Goal: Communication & Community: Share content

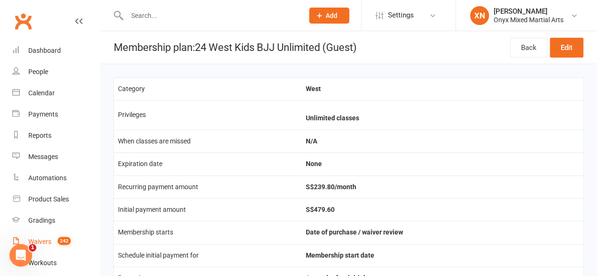
click at [69, 245] on count-badge "242" at bounding box center [62, 242] width 18 height 8
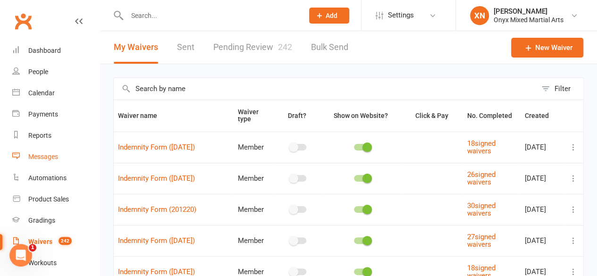
click at [68, 153] on link "Messages" at bounding box center [55, 156] width 87 height 21
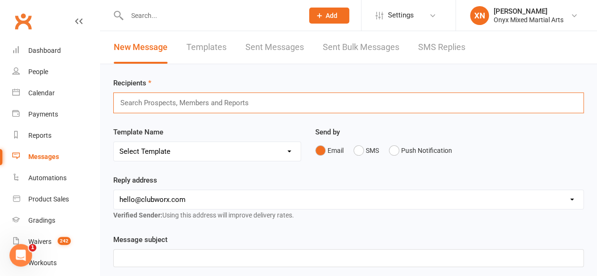
click at [216, 97] on input "text" at bounding box center [188, 103] width 138 height 12
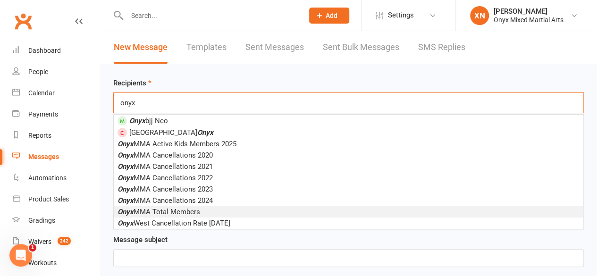
type input "onyx"
click at [234, 216] on li "Onyx MMA Total Members" at bounding box center [349, 211] width 470 height 11
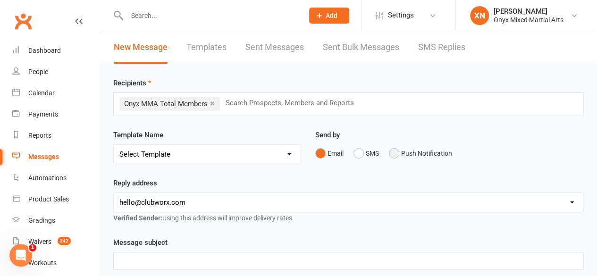
click at [401, 146] on button "Push Notification" at bounding box center [420, 153] width 63 height 18
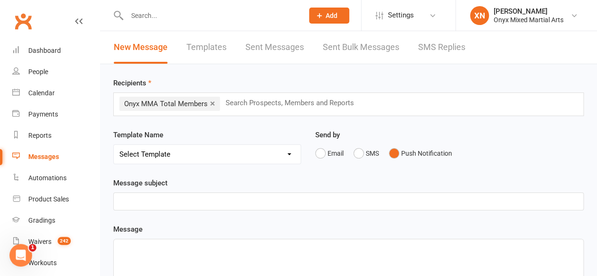
scroll to position [21, 0]
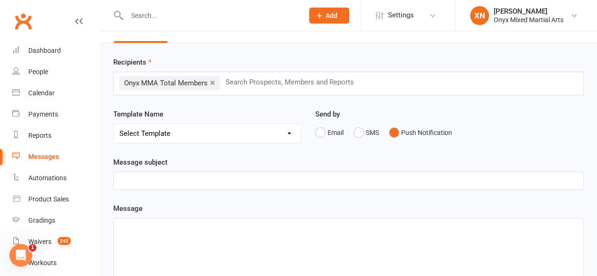
click at [321, 178] on p "﻿" at bounding box center [348, 180] width 459 height 11
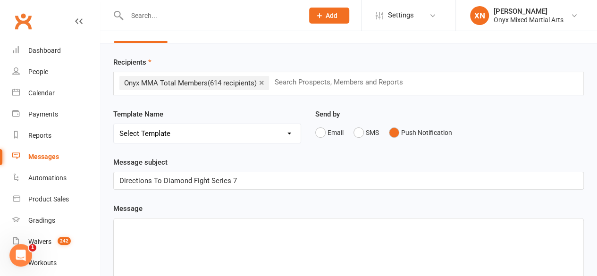
click at [317, 231] on p "﻿" at bounding box center [348, 226] width 459 height 11
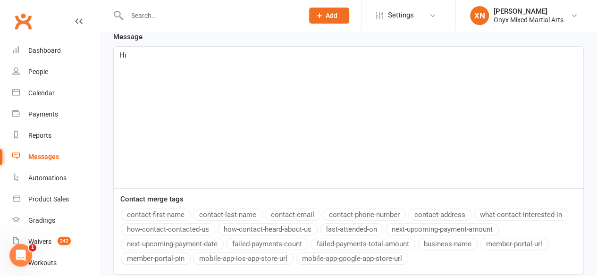
scroll to position [287, 0]
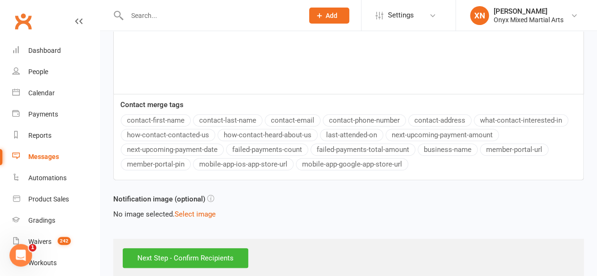
click at [148, 118] on div "Message Hi ﻿ {contact-first-name} Contact merge tags contact-first-name contact…" at bounding box center [348, 59] width 471 height 244
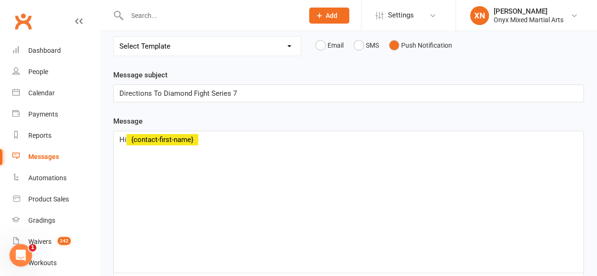
scroll to position [66, 0]
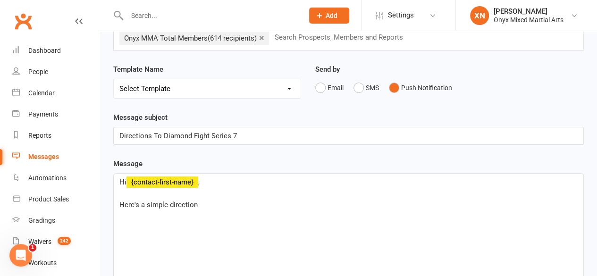
click at [185, 204] on span "Here's a simple direction" at bounding box center [158, 205] width 78 height 8
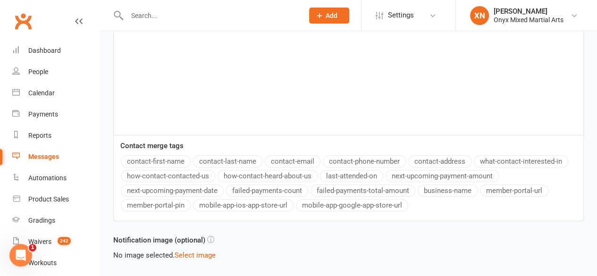
scroll to position [299, 0]
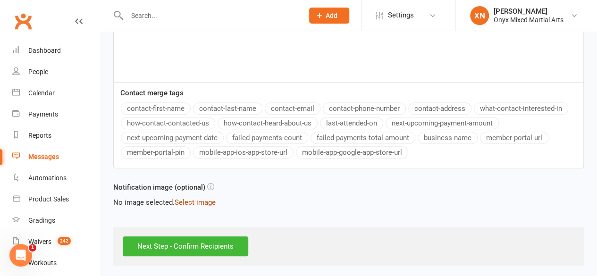
click at [195, 197] on button "Select image" at bounding box center [195, 202] width 41 height 11
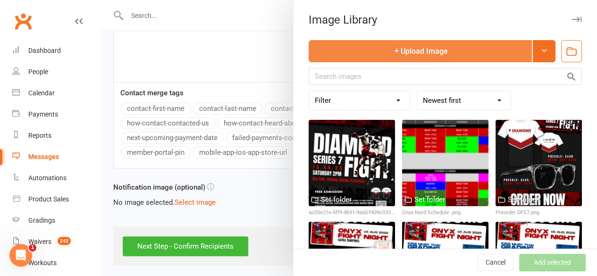
click at [411, 47] on button "Upload Image" at bounding box center [420, 51] width 223 height 22
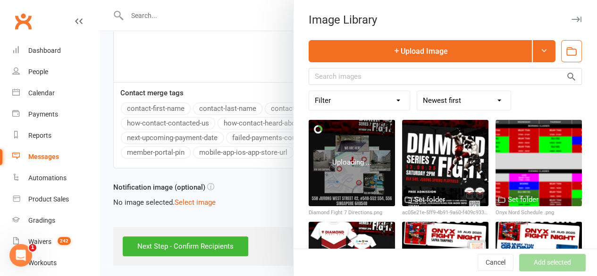
click at [345, 192] on div at bounding box center [352, 163] width 86 height 86
click at [347, 176] on div at bounding box center [352, 163] width 86 height 86
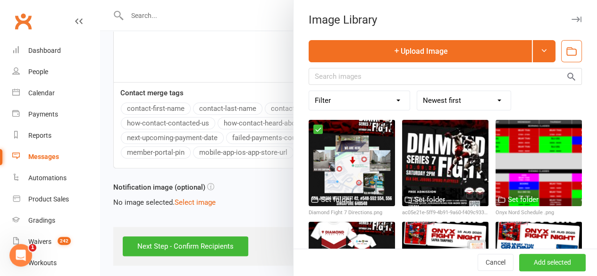
click at [537, 261] on button "Add selected" at bounding box center [552, 263] width 67 height 17
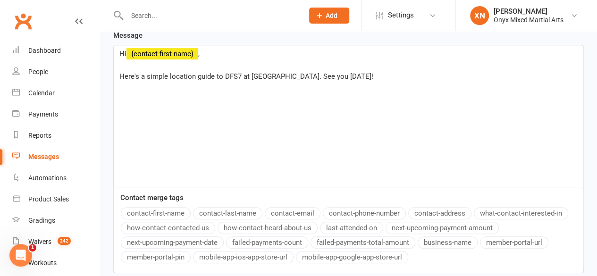
scroll to position [195, 0]
click at [155, 72] on span "Here's a simple location guide to DFS7 at [GEOGRAPHIC_DATA]. See you [DATE]!" at bounding box center [246, 76] width 254 height 8
click at [354, 75] on span "Here's a quick location guide to DFS7 at [GEOGRAPHIC_DATA]. See you [DATE]!" at bounding box center [244, 76] width 250 height 8
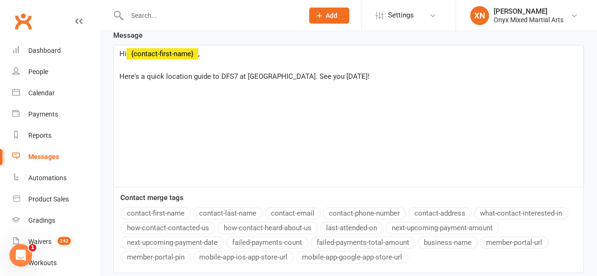
click at [354, 75] on span "Here's a quick location guide to DFS7 at [GEOGRAPHIC_DATA]. See you [DATE]!" at bounding box center [244, 76] width 250 height 8
click at [447, 86] on p "﻿" at bounding box center [348, 87] width 459 height 11
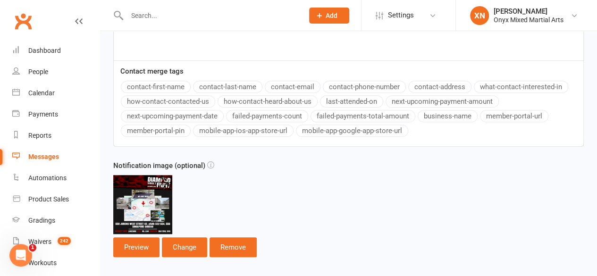
scroll to position [369, 0]
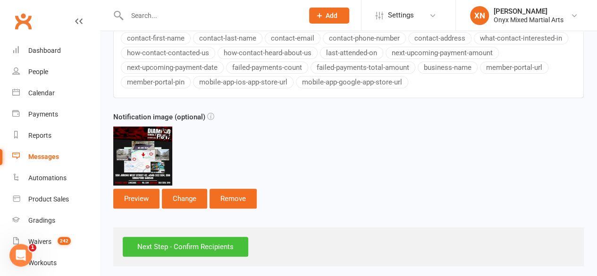
click at [173, 243] on input "Next Step - Confirm Recipients" at bounding box center [186, 247] width 126 height 20
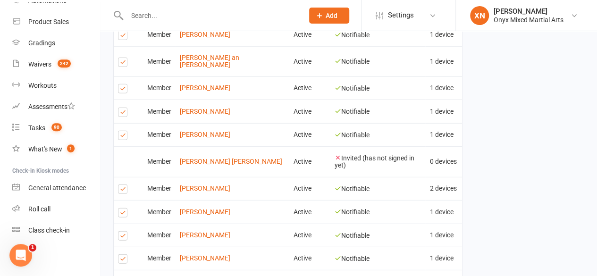
scroll to position [1320, 0]
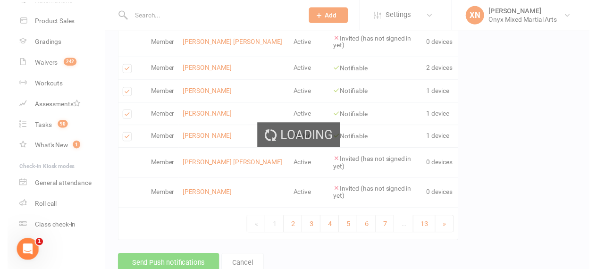
scroll to position [1283, 0]
